Goal: Information Seeking & Learning: Learn about a topic

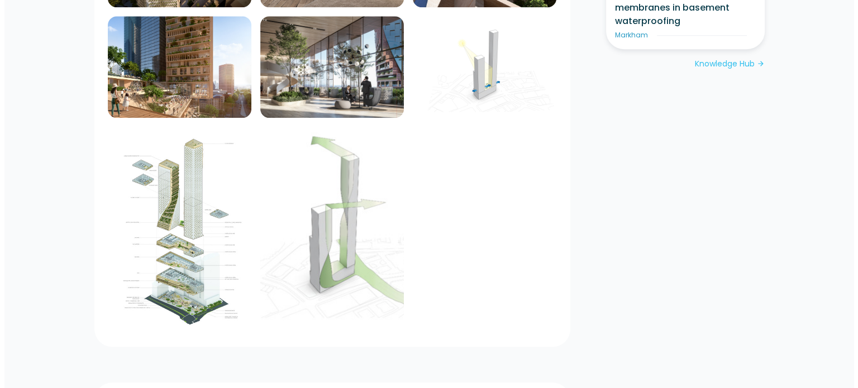
scroll to position [999, 0]
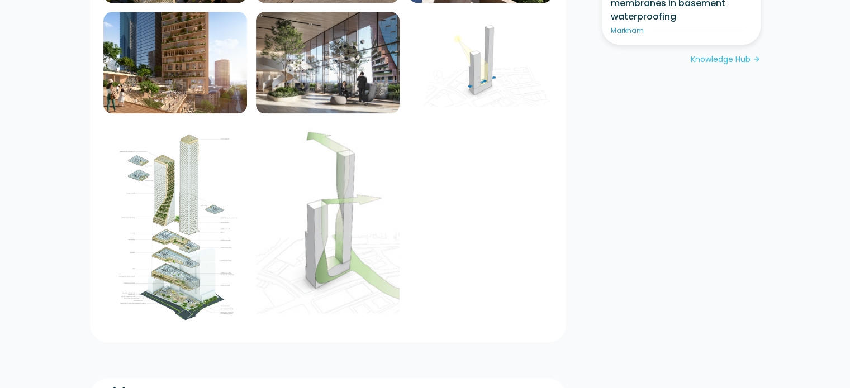
click at [303, 187] on img at bounding box center [328, 223] width 144 height 203
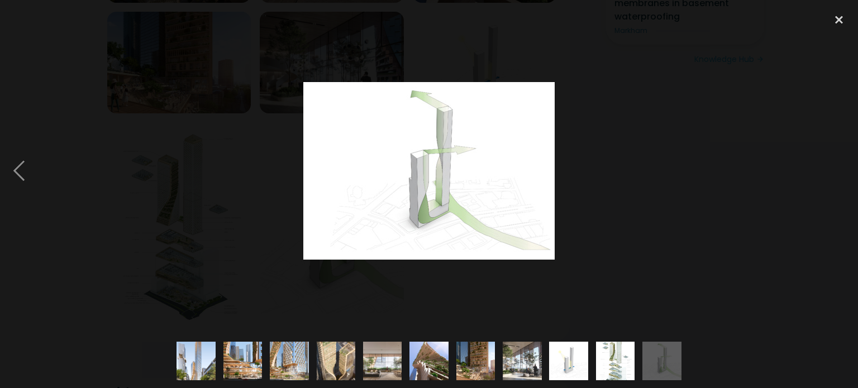
click at [564, 359] on img at bounding box center [568, 361] width 55 height 39
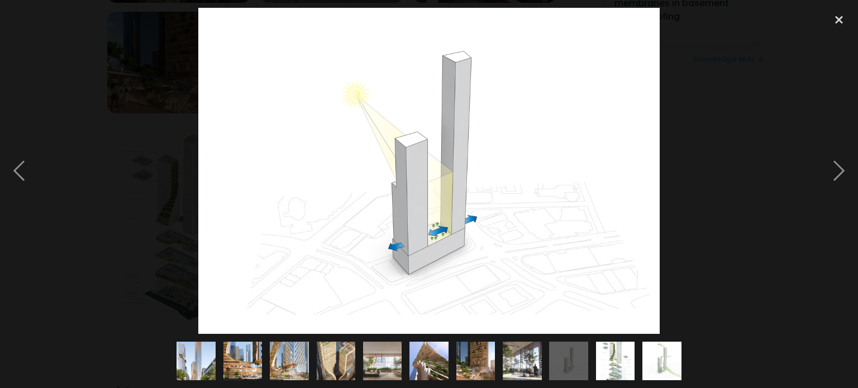
click at [611, 361] on img at bounding box center [615, 361] width 39 height 55
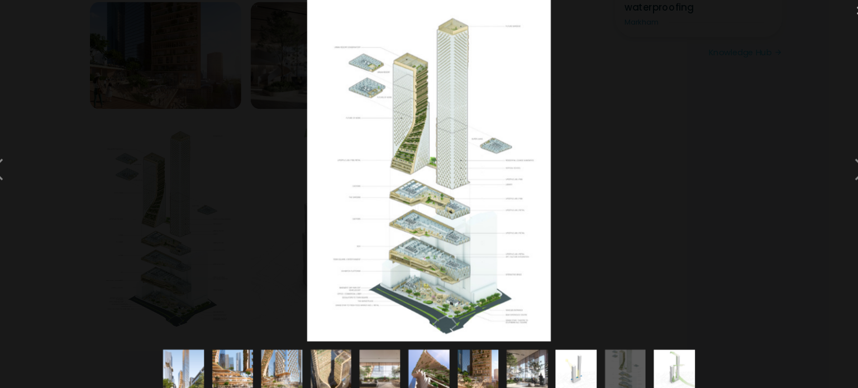
click at [458, 222] on img at bounding box center [428, 171] width 231 height 326
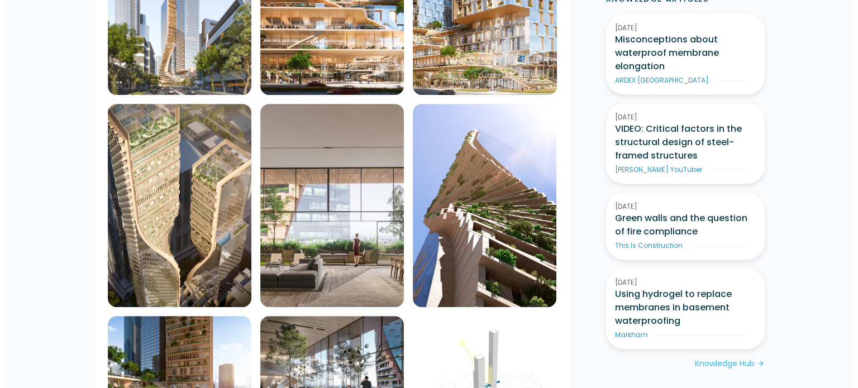
scroll to position [827, 0]
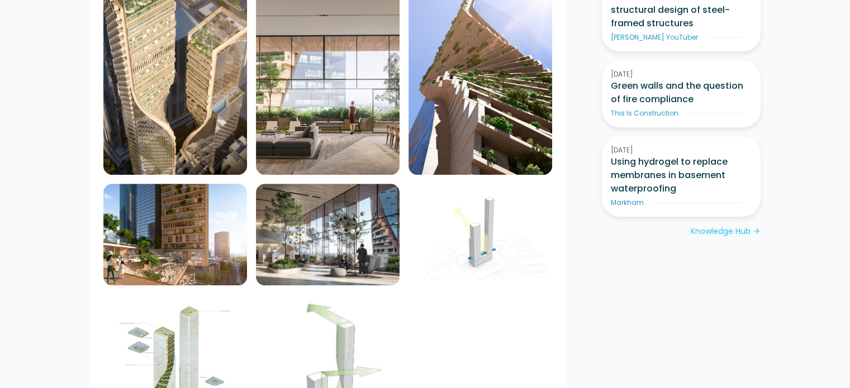
click at [498, 87] on img at bounding box center [480, 73] width 144 height 203
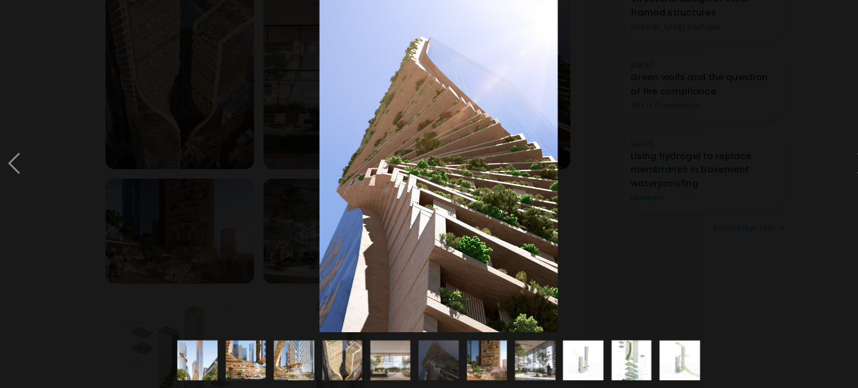
scroll to position [825, 0]
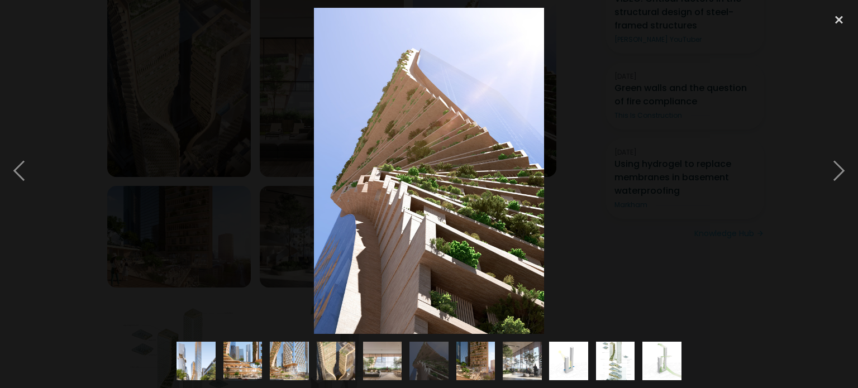
click at [303, 361] on img at bounding box center [289, 361] width 55 height 39
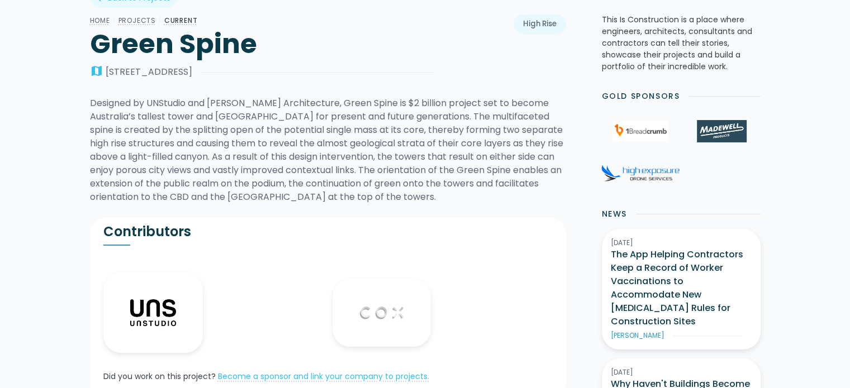
scroll to position [0, 0]
